Goal: Transaction & Acquisition: Purchase product/service

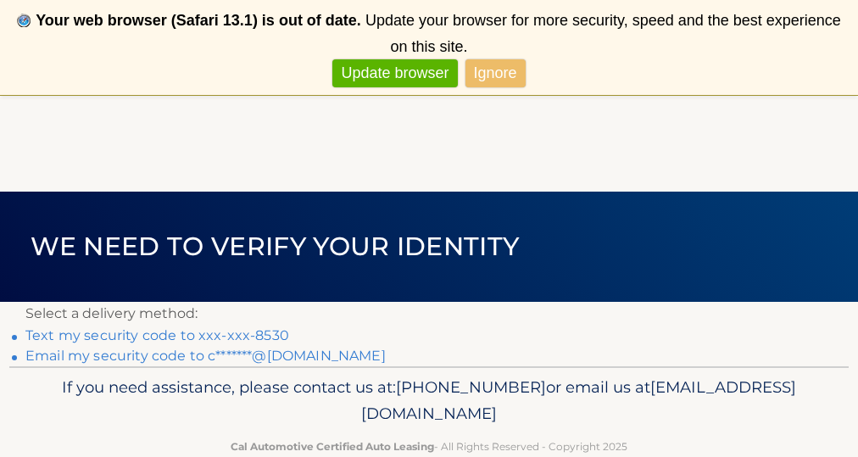
click at [179, 332] on link "Text my security code to xxx-xxx-8530" at bounding box center [157, 335] width 264 height 16
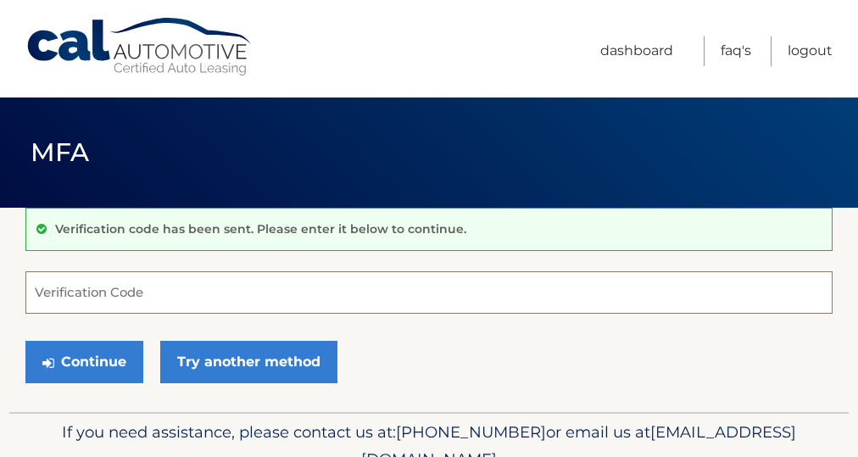
click at [137, 297] on input "Verification Code" at bounding box center [429, 292] width 808 height 42
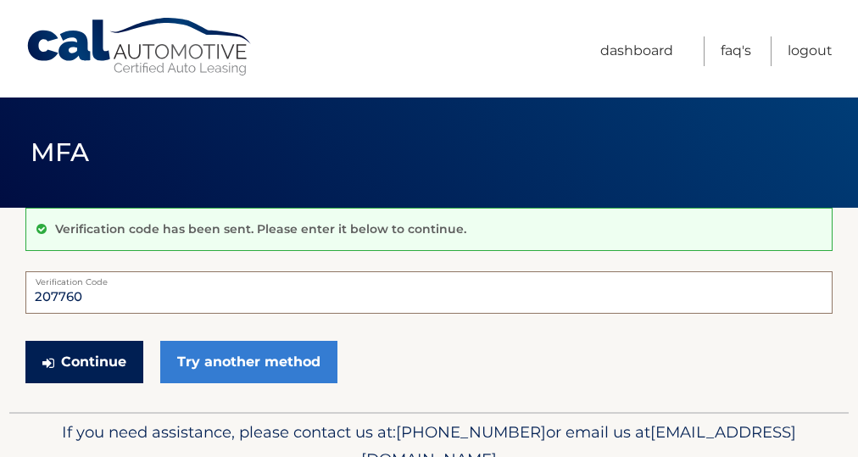
type input "207760"
click at [95, 361] on button "Continue" at bounding box center [84, 362] width 118 height 42
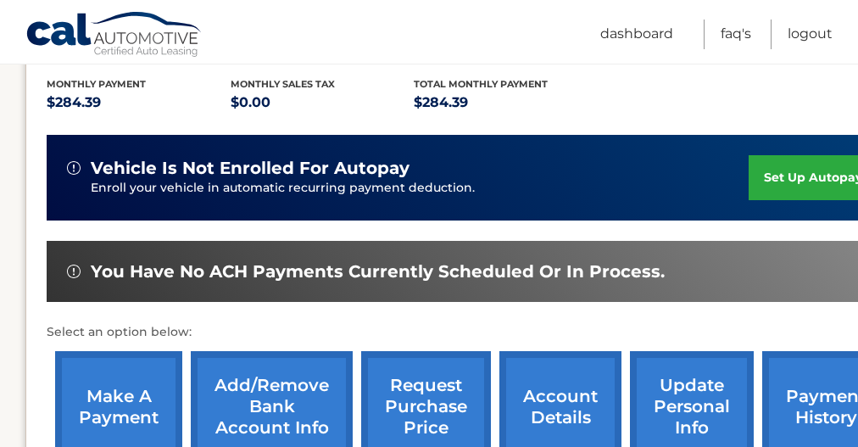
scroll to position [360, 0]
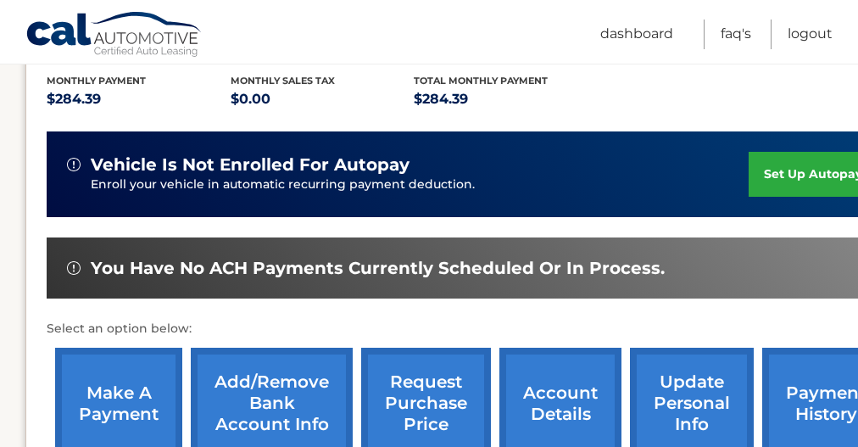
click at [114, 381] on link "make a payment" at bounding box center [118, 403] width 127 height 111
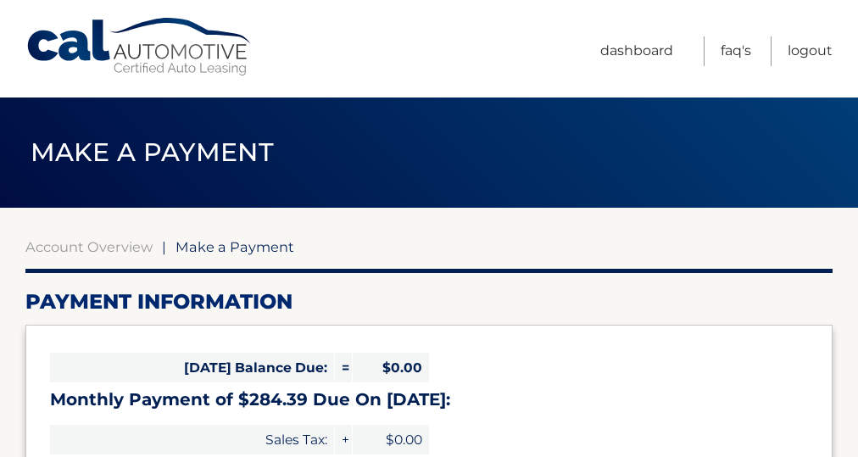
select select "MzdiZGEzNDYtMzk1Yi00YTYwLTlmYTItZTJmMzdmZWI2N2Zk"
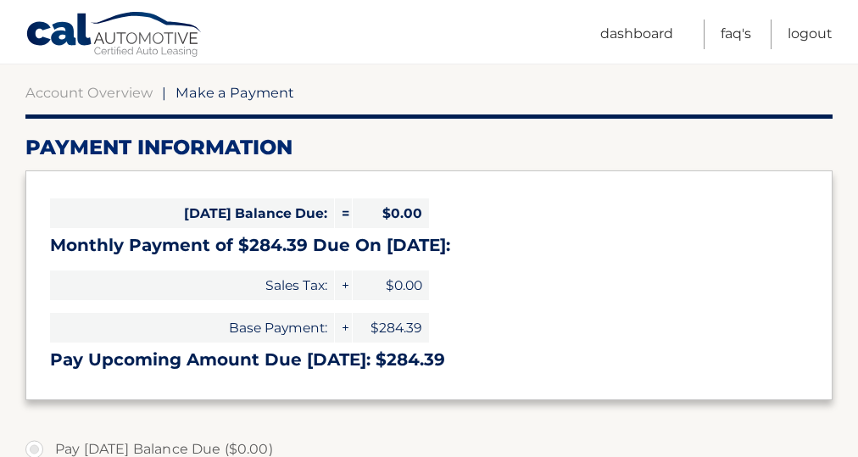
scroll to position [284, 0]
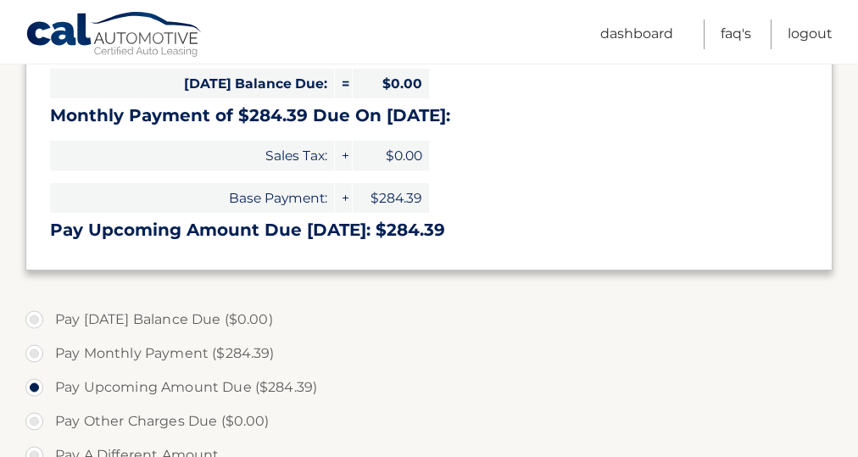
click at [42, 349] on label "Pay Monthly Payment ($284.39)" at bounding box center [429, 354] width 808 height 34
click at [42, 349] on input "Pay Monthly Payment ($284.39)" at bounding box center [40, 350] width 17 height 27
radio input "true"
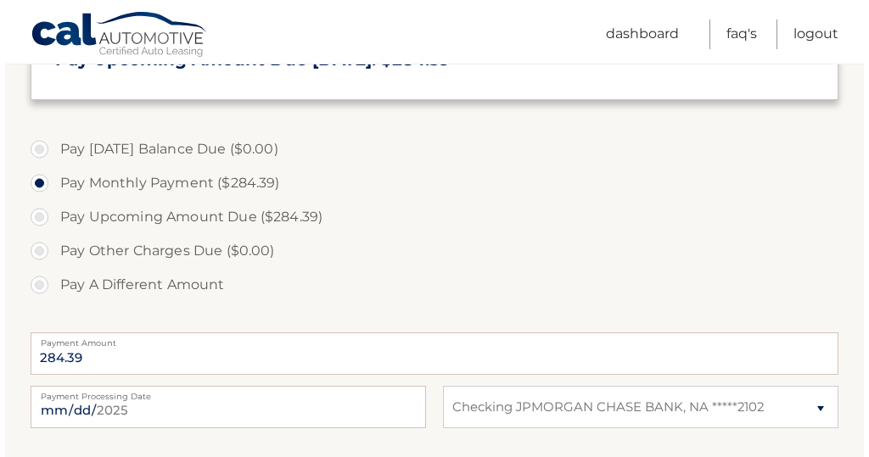
scroll to position [588, 0]
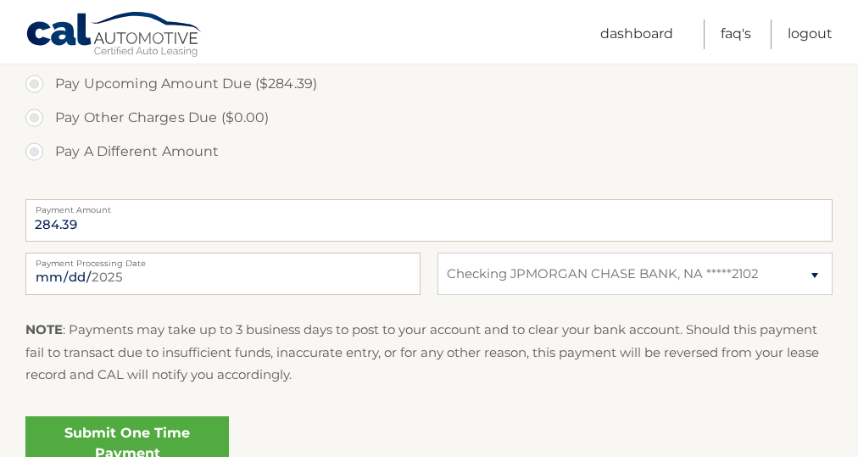
click at [137, 429] on link "Submit One Time Payment" at bounding box center [127, 444] width 204 height 54
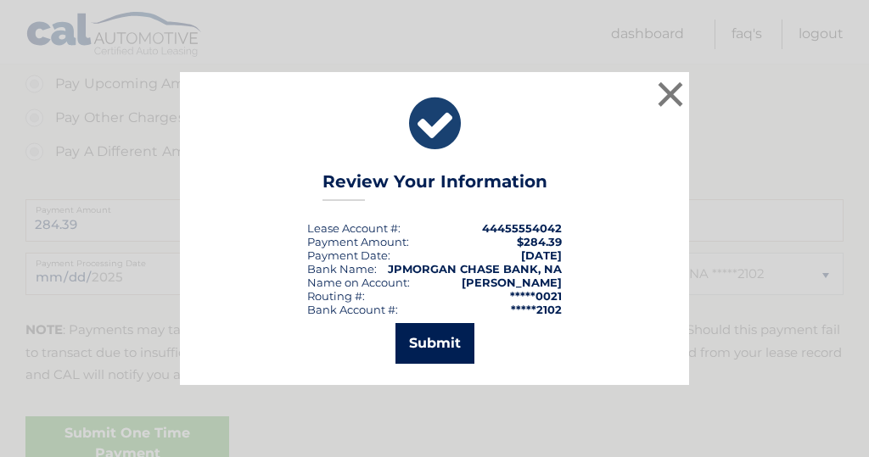
click at [430, 346] on button "Submit" at bounding box center [434, 343] width 79 height 41
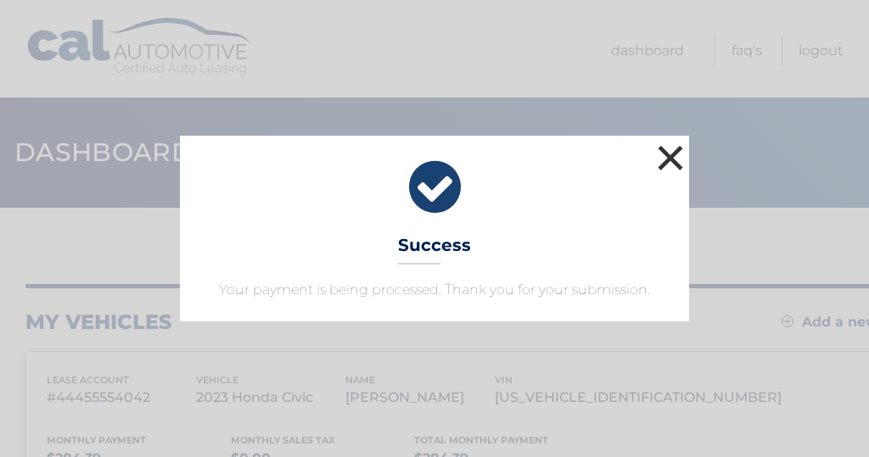
click at [669, 159] on button "×" at bounding box center [670, 158] width 34 height 34
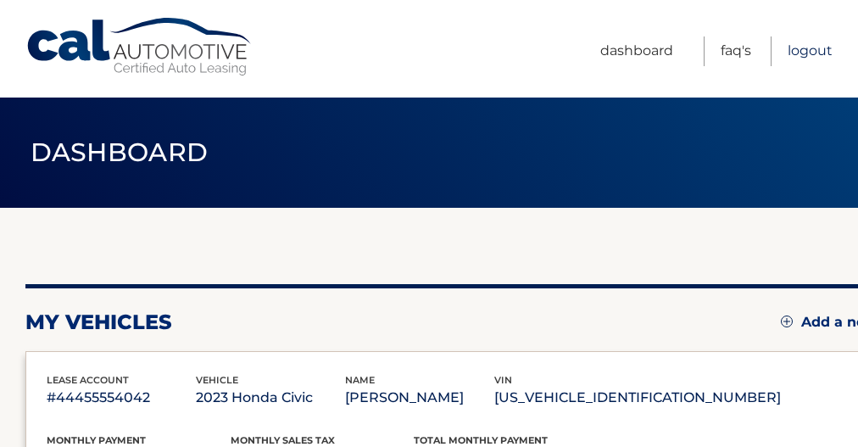
click at [818, 53] on link "Logout" at bounding box center [810, 51] width 45 height 30
